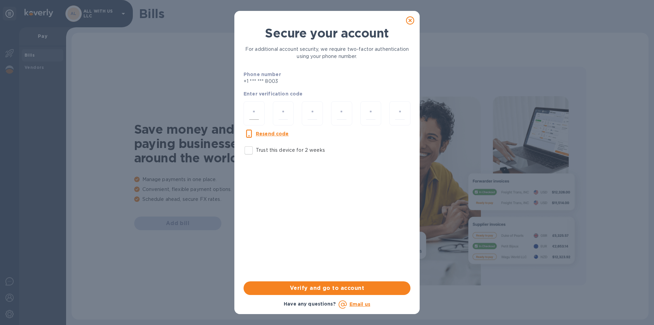
click at [252, 110] on input "number" at bounding box center [254, 113] width 10 height 13
click at [266, 133] on u "Resend code" at bounding box center [272, 133] width 33 height 5
click at [256, 110] on input "number" at bounding box center [254, 113] width 10 height 13
click at [262, 115] on div at bounding box center [254, 113] width 21 height 24
type input "6"
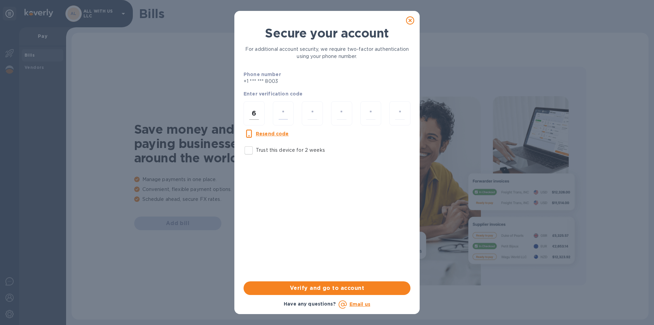
type input "7"
type input "1"
type input "3"
type input "7"
type input "9"
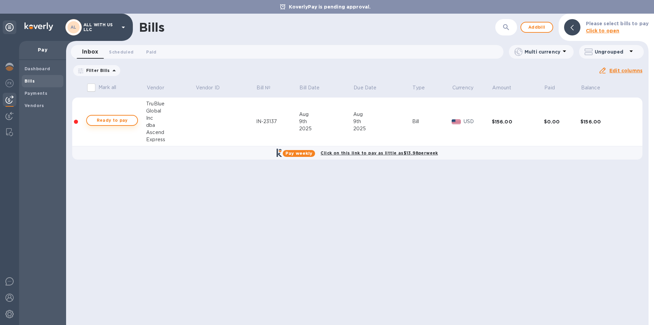
click at [109, 122] on span "Ready to pay" at bounding box center [112, 120] width 40 height 8
click at [125, 119] on span "Ready to pay" at bounding box center [112, 120] width 40 height 8
checkbox input "true"
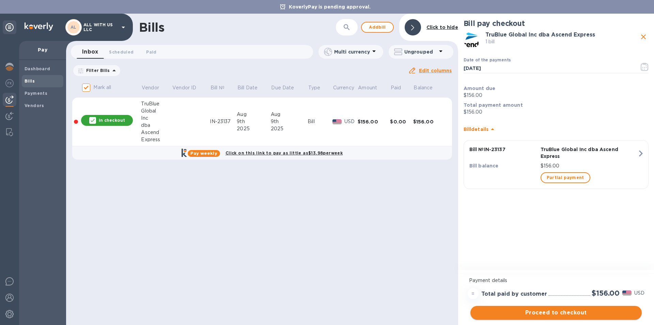
click at [568, 317] on button "Proceed to checkout" at bounding box center [556, 313] width 171 height 14
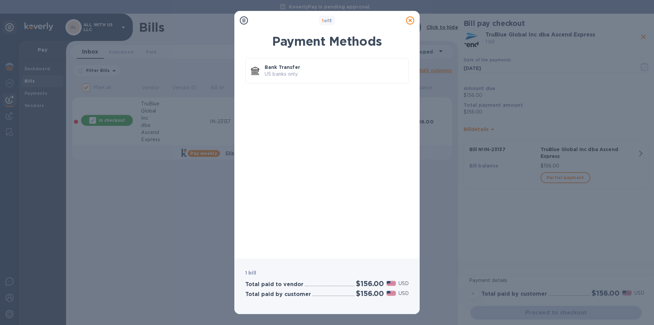
click at [412, 20] on icon at bounding box center [410, 20] width 8 height 8
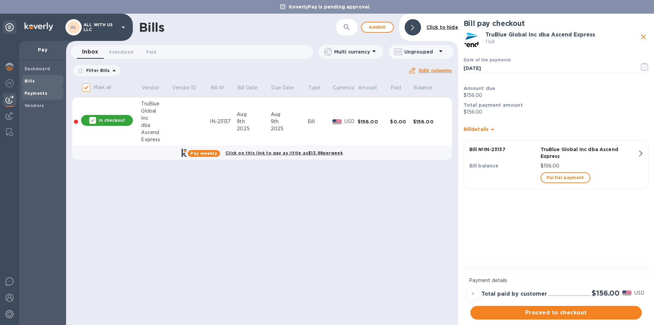
click at [43, 93] on b "Payments" at bounding box center [36, 93] width 23 height 5
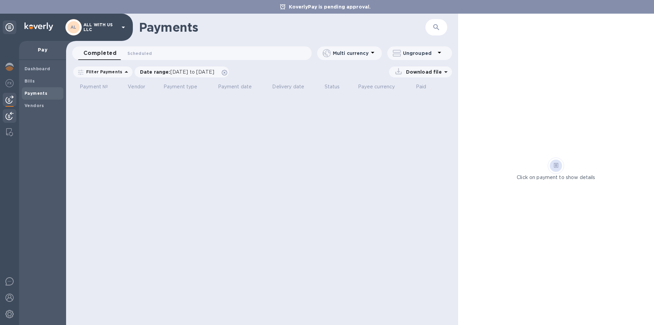
click at [11, 115] on img at bounding box center [9, 116] width 8 height 8
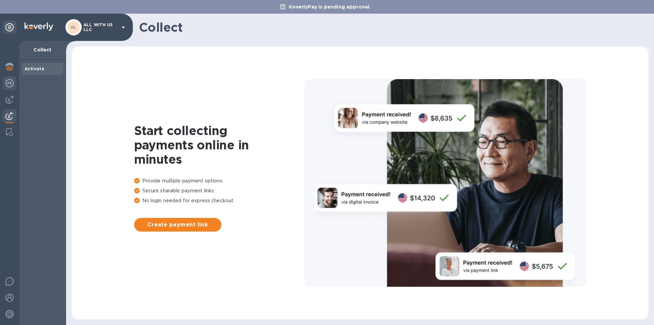
click at [9, 79] on img at bounding box center [9, 83] width 8 height 8
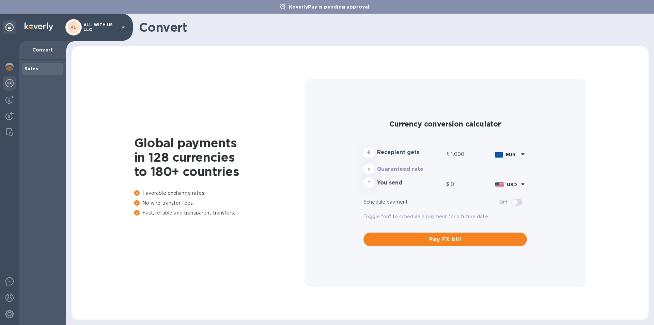
click at [119, 25] on icon at bounding box center [123, 27] width 8 height 8
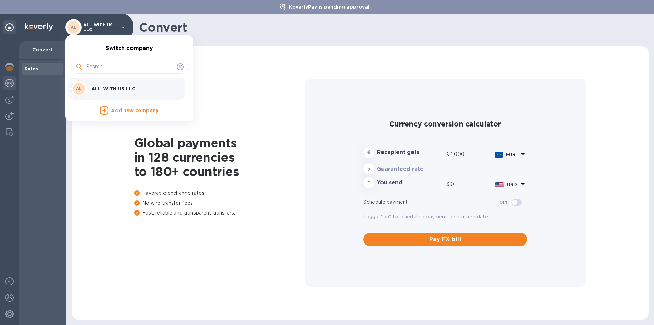
click at [120, 91] on p "ALL WITH US LLC" at bounding box center [134, 88] width 86 height 7
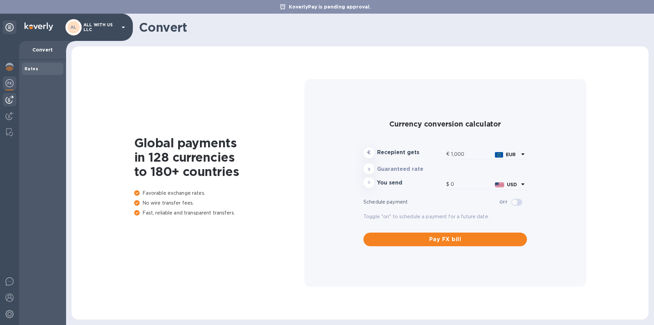
click at [11, 101] on img at bounding box center [9, 99] width 8 height 8
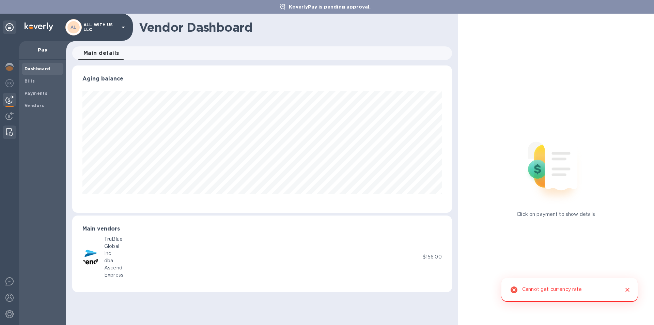
scroll to position [147, 380]
click at [11, 313] on img at bounding box center [9, 314] width 8 height 8
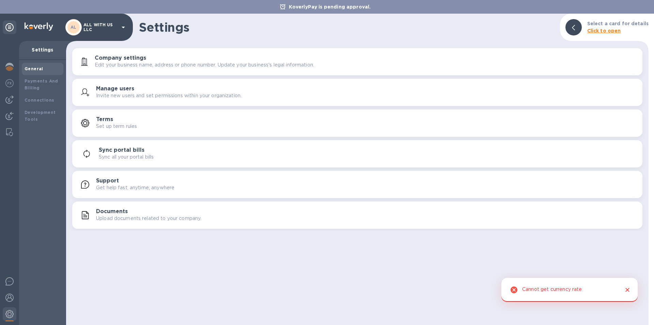
click at [186, 158] on div "Sync all your portal bills" at bounding box center [368, 156] width 538 height 7
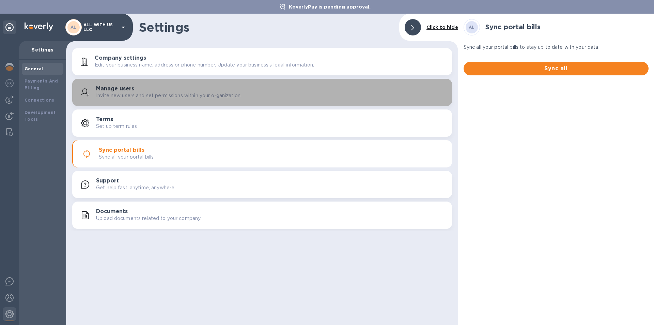
click at [140, 96] on p "Invite new users and set permissions within your organization." at bounding box center [169, 95] width 146 height 7
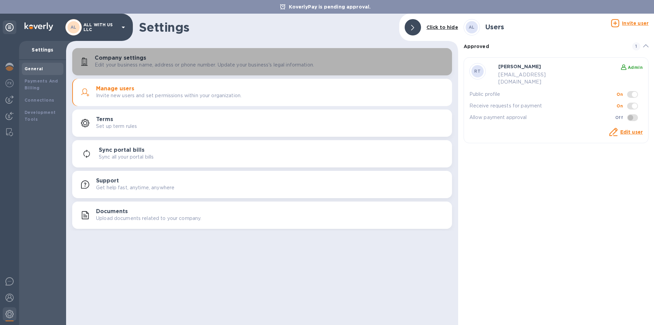
click at [147, 63] on p "Edit your business name, address or phone number. Update your business's legal …" at bounding box center [204, 64] width 219 height 7
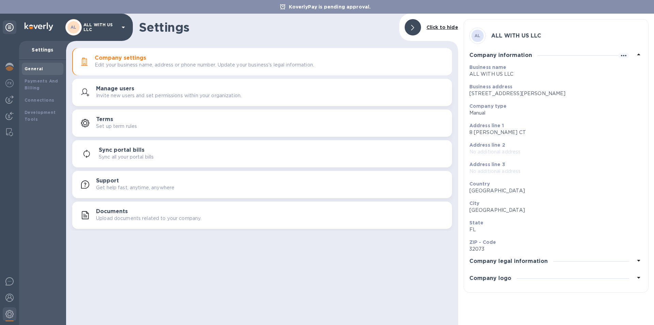
click at [565, 263] on div "Company legal information" at bounding box center [556, 261] width 173 height 17
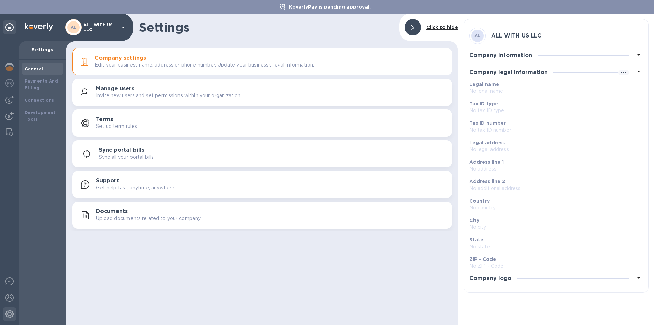
click at [578, 277] on div "Company logo" at bounding box center [556, 278] width 173 height 17
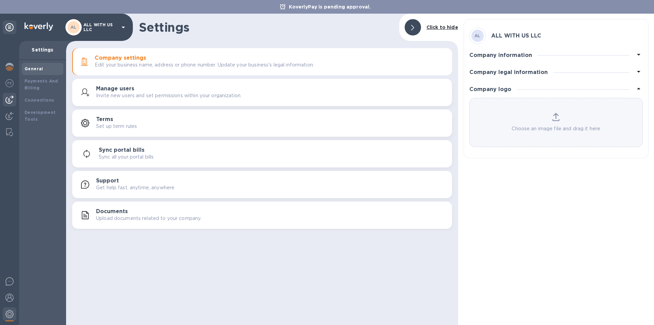
click at [14, 103] on div at bounding box center [10, 100] width 14 height 14
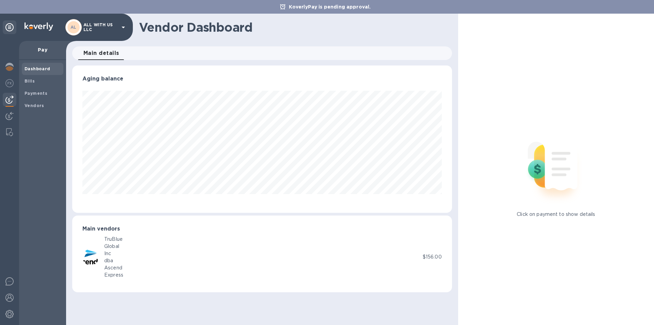
scroll to position [147, 380]
click at [39, 82] on span "Bills" at bounding box center [43, 81] width 36 height 7
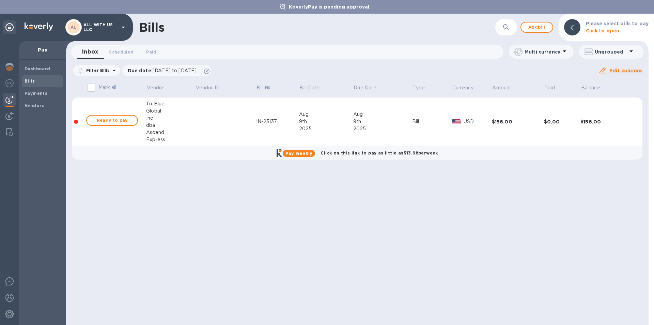
click at [559, 118] on td "$0.00" at bounding box center [562, 121] width 37 height 49
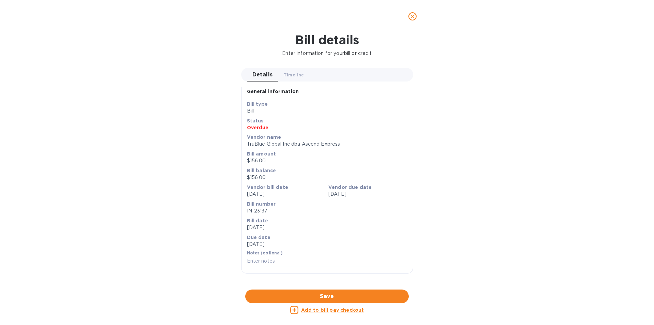
scroll to position [213, 0]
click at [414, 18] on icon "close" at bounding box center [413, 16] width 4 height 4
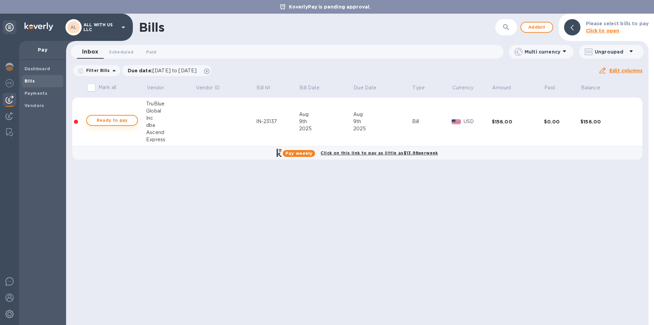
click at [118, 119] on span "Ready to pay" at bounding box center [112, 120] width 40 height 8
checkbox input "true"
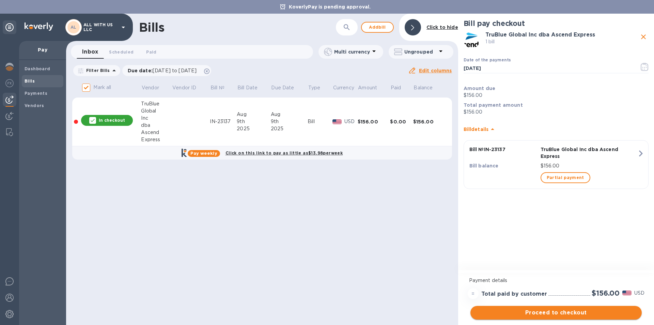
click at [608, 313] on span "Proceed to checkout" at bounding box center [556, 312] width 161 height 8
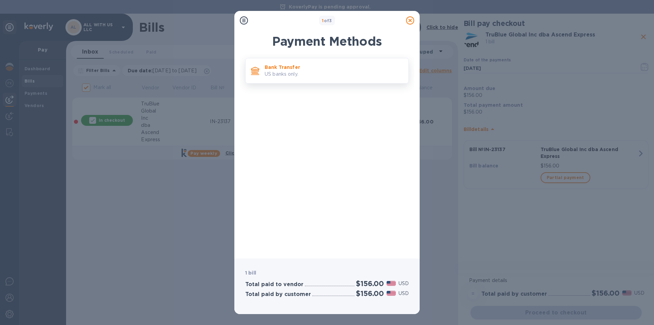
click at [334, 79] on div "Bank Transfer US banks only." at bounding box center [334, 70] width 144 height 19
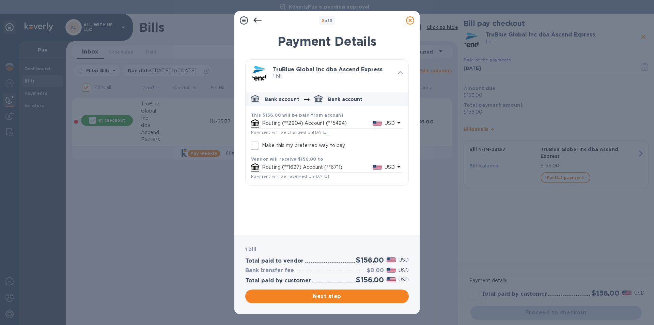
click at [286, 131] on span "Payment will be charged on Aug 11, 2025" at bounding box center [289, 132] width 77 height 5
click at [295, 124] on p "Routing (**2904) Account (**5494)" at bounding box center [317, 123] width 111 height 7
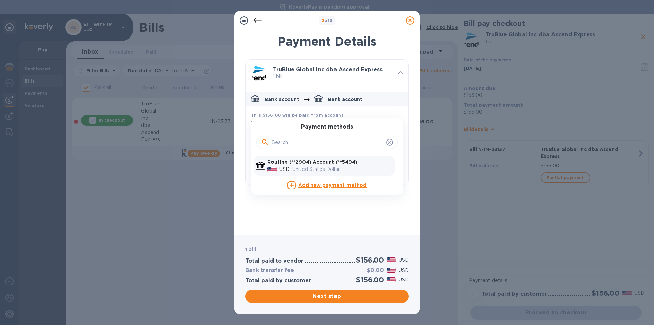
click at [271, 116] on b "This $156.00 will be paid from account" at bounding box center [297, 114] width 92 height 5
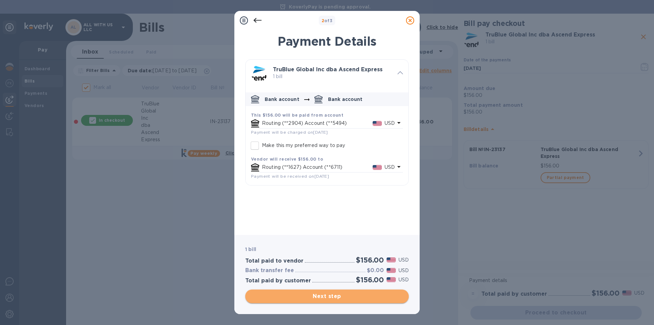
click at [345, 299] on span "Next step" at bounding box center [327, 296] width 153 height 8
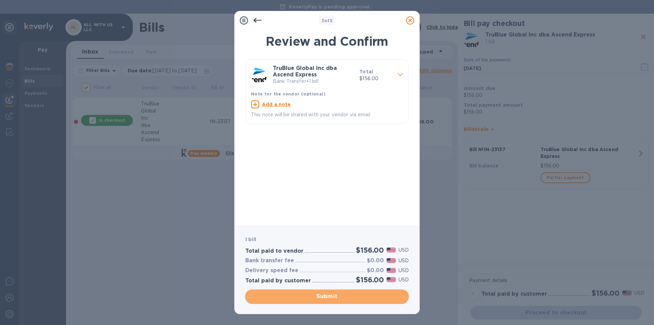
click at [344, 298] on span "Submit" at bounding box center [327, 296] width 153 height 8
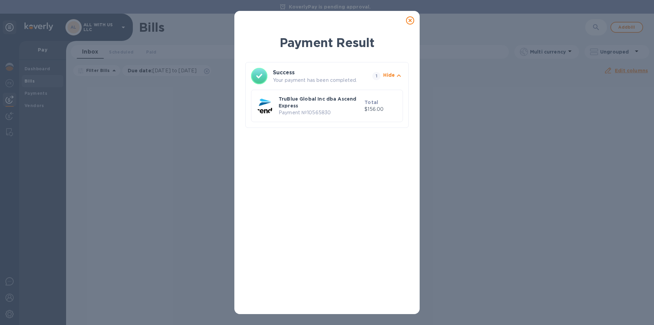
click at [367, 195] on div "Payment Result Success Your payment has been completed. 1 Hide TruBlue Global I…" at bounding box center [327, 171] width 164 height 274
click at [409, 21] on icon at bounding box center [410, 20] width 8 height 8
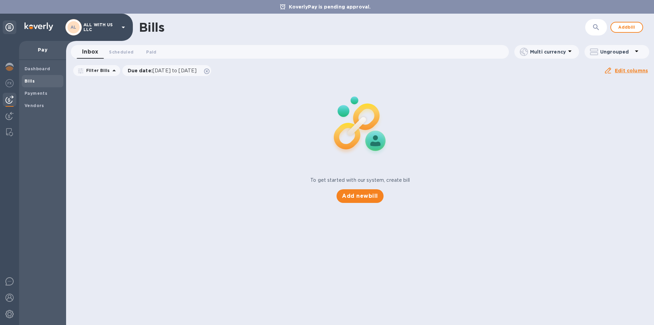
click at [41, 82] on span "Bills" at bounding box center [43, 81] width 36 height 7
click at [41, 92] on b "Payments" at bounding box center [36, 93] width 23 height 5
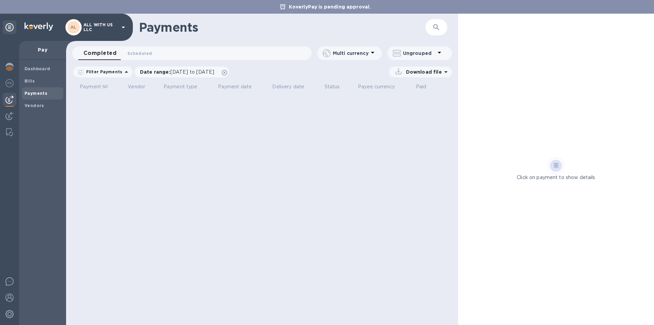
click at [41, 92] on b "Payments" at bounding box center [36, 93] width 23 height 5
click at [41, 78] on span "Bills" at bounding box center [43, 81] width 36 height 7
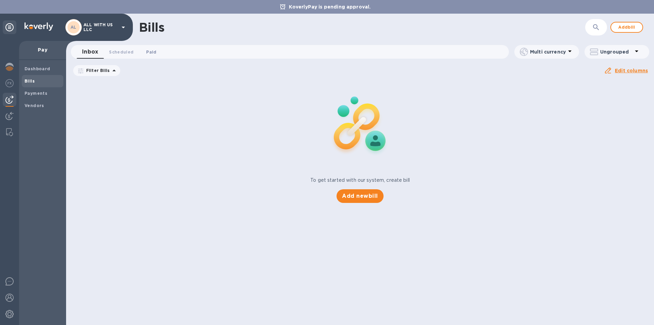
click at [154, 52] on span "Paid 0" at bounding box center [151, 51] width 10 height 7
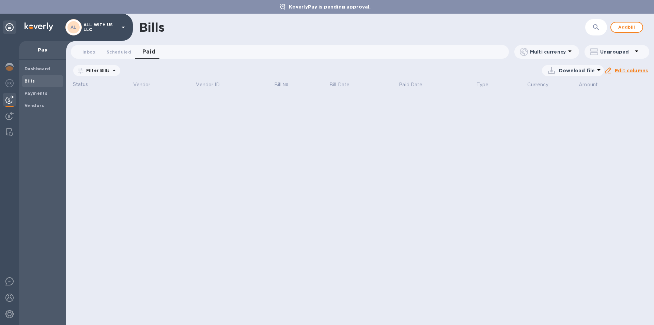
click at [154, 52] on span "Paid 0" at bounding box center [149, 52] width 14 height 10
click at [110, 51] on span "Scheduled 0" at bounding box center [119, 51] width 25 height 7
